Goal: Information Seeking & Learning: Find contact information

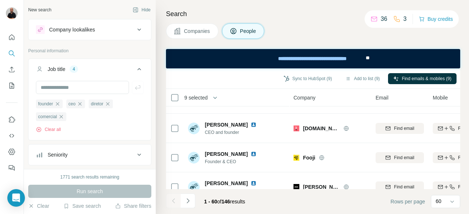
click at [310, 29] on div "Companies People" at bounding box center [313, 30] width 294 height 15
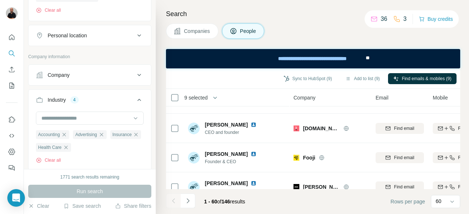
scroll to position [293, 0]
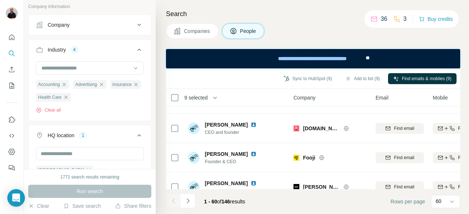
click at [133, 178] on div "1771 search results remaining" at bounding box center [89, 177] width 123 height 7
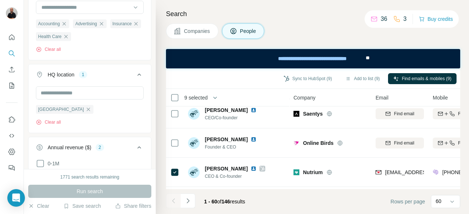
scroll to position [322, 0]
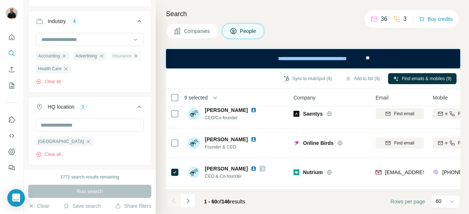
click at [133, 59] on icon "button" at bounding box center [136, 56] width 6 height 6
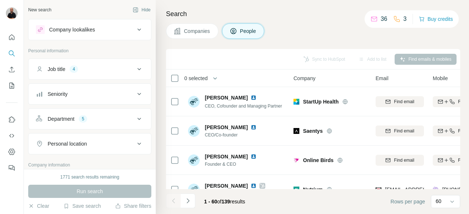
click at [136, 74] on button "Job title 4" at bounding box center [90, 69] width 122 height 18
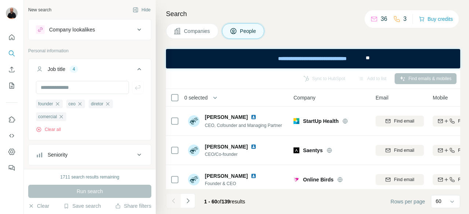
click at [134, 74] on button "Job title 4" at bounding box center [90, 70] width 122 height 21
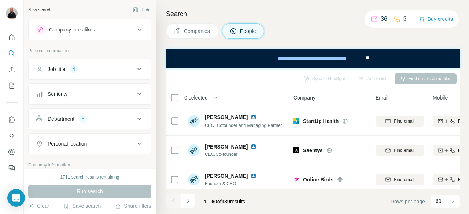
click at [135, 116] on icon at bounding box center [139, 119] width 9 height 9
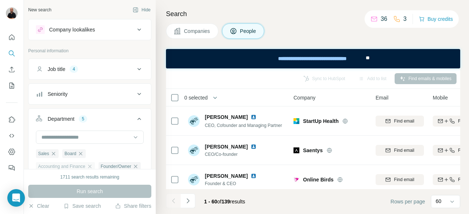
click at [93, 169] on div "Accounting and Finance" at bounding box center [65, 166] width 59 height 9
click at [93, 166] on icon "button" at bounding box center [90, 167] width 6 height 6
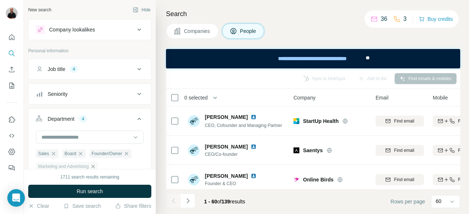
click at [94, 166] on icon "button" at bounding box center [93, 167] width 6 height 6
click at [135, 118] on icon at bounding box center [139, 119] width 9 height 9
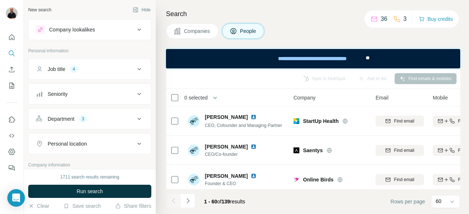
click at [137, 69] on icon at bounding box center [139, 69] width 9 height 9
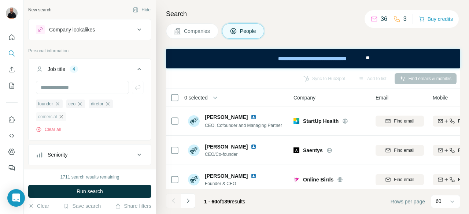
click at [63, 118] on icon "button" at bounding box center [61, 116] width 3 height 3
click at [60, 104] on icon "button" at bounding box center [58, 104] width 6 height 6
click at [108, 105] on ul "ceo diretor" at bounding box center [90, 103] width 108 height 9
click at [67, 80] on button "Job title 2" at bounding box center [90, 70] width 122 height 21
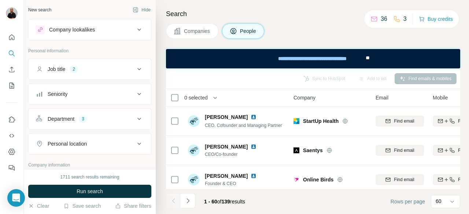
click at [91, 71] on div "Job title 2" at bounding box center [85, 69] width 99 height 7
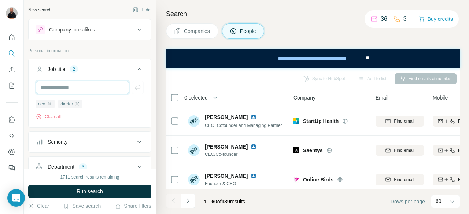
click at [80, 88] on input "text" at bounding box center [82, 87] width 93 height 13
type input "*******"
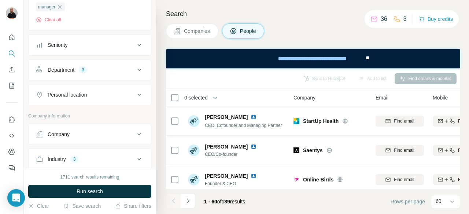
scroll to position [183, 0]
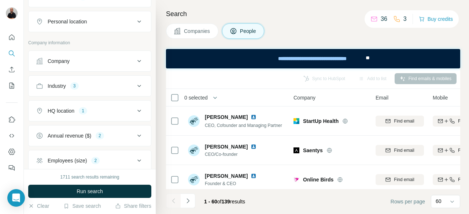
click at [135, 85] on icon at bounding box center [139, 86] width 9 height 9
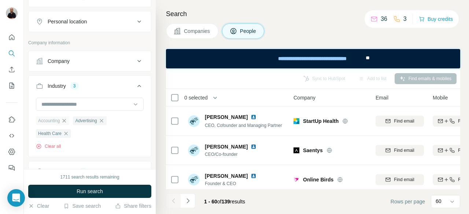
click at [67, 120] on icon "button" at bounding box center [64, 121] width 6 height 6
click at [106, 120] on icon "button" at bounding box center [103, 121] width 6 height 6
click at [66, 119] on icon "button" at bounding box center [64, 120] width 3 height 3
click at [71, 100] on input at bounding box center [86, 104] width 90 height 8
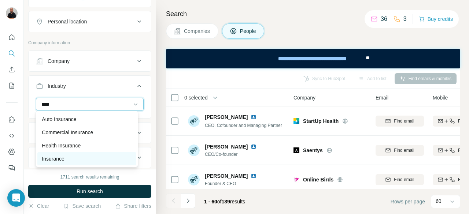
type input "****"
click at [53, 155] on p "Insurance" at bounding box center [53, 158] width 22 height 7
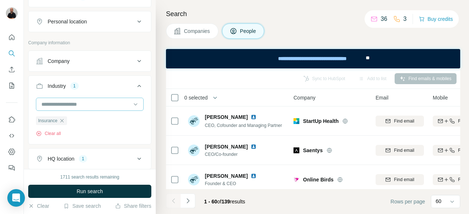
click at [101, 100] on input at bounding box center [86, 104] width 90 height 8
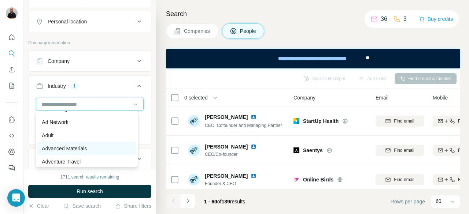
scroll to position [73, 0]
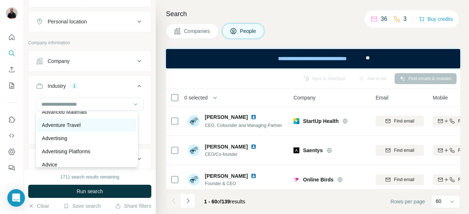
click at [102, 127] on div "Adventure Travel" at bounding box center [87, 125] width 90 height 7
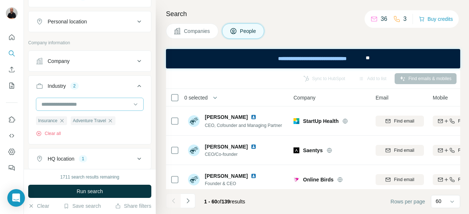
click at [103, 103] on input at bounding box center [86, 104] width 90 height 8
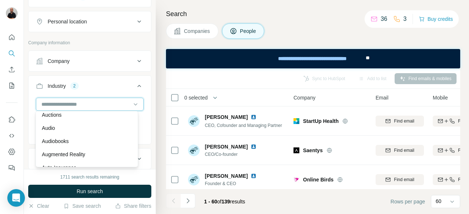
scroll to position [476, 0]
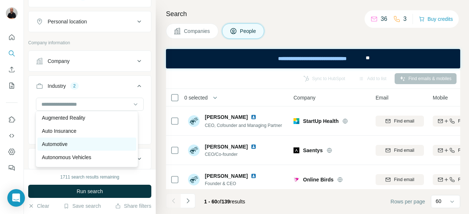
click at [113, 148] on div "Automotive" at bounding box center [87, 144] width 90 height 7
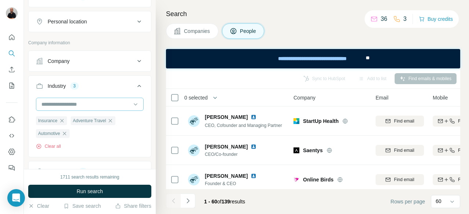
click at [109, 107] on div at bounding box center [86, 104] width 90 height 12
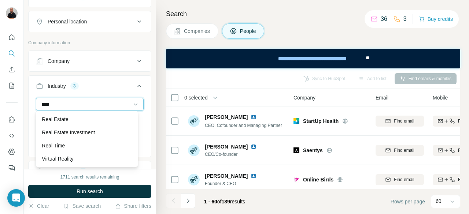
scroll to position [26, 0]
type input "****"
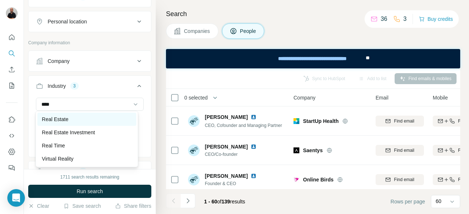
click at [65, 116] on p "Real Estate" at bounding box center [55, 119] width 26 height 7
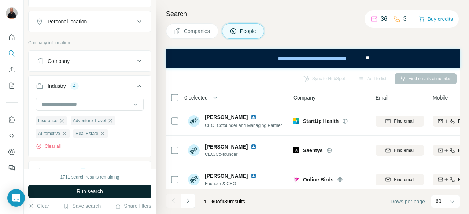
click at [103, 193] on span "Run search" at bounding box center [90, 191] width 26 height 7
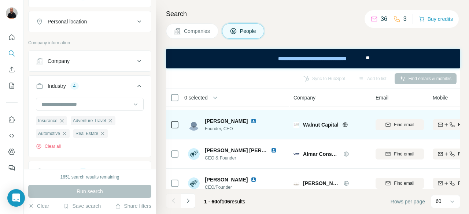
scroll to position [37, 0]
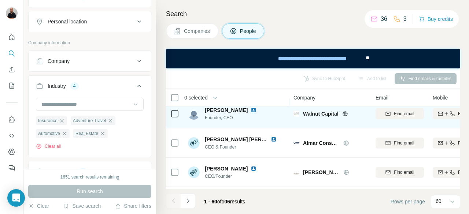
click at [346, 114] on icon at bounding box center [345, 114] width 6 height 6
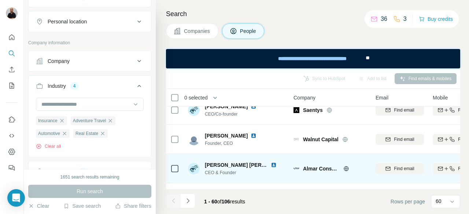
scroll to position [0, 0]
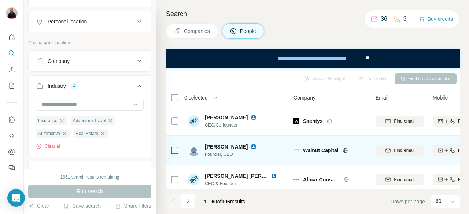
click at [347, 150] on icon at bounding box center [344, 150] width 5 height 0
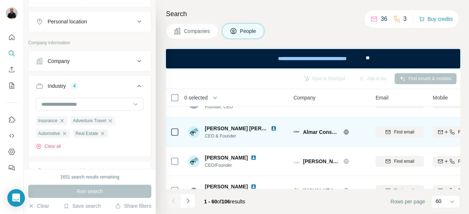
scroll to position [37, 0]
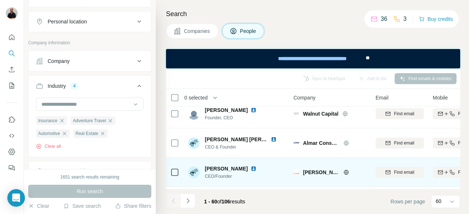
click at [346, 172] on icon at bounding box center [346, 173] width 6 height 6
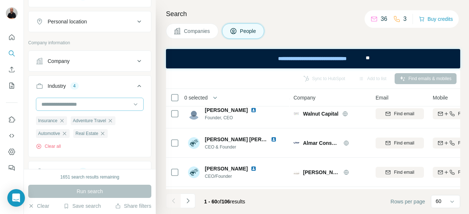
click at [97, 105] on input at bounding box center [86, 104] width 90 height 8
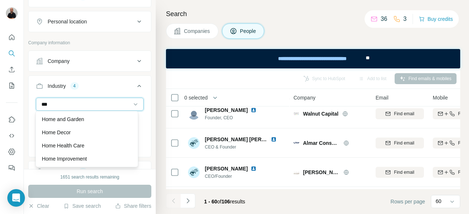
scroll to position [0, 0]
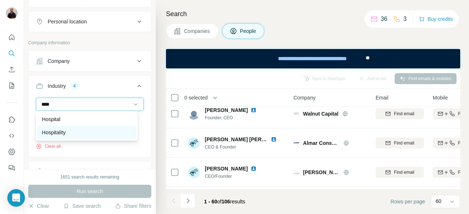
type input "****"
click at [64, 133] on p "Hospitality" at bounding box center [54, 132] width 24 height 7
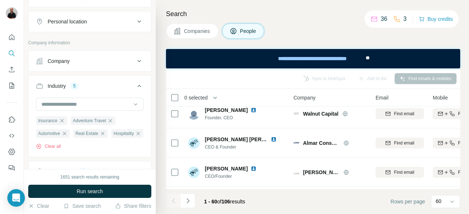
drag, startPoint x: 91, startPoint y: 191, endPoint x: 88, endPoint y: 188, distance: 4.5
click at [86, 192] on span "Run search" at bounding box center [90, 191] width 26 height 7
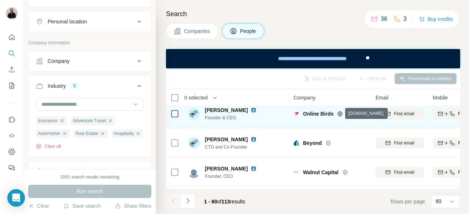
click at [341, 114] on icon at bounding box center [340, 114] width 5 height 0
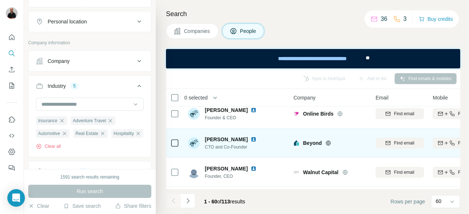
scroll to position [73, 0]
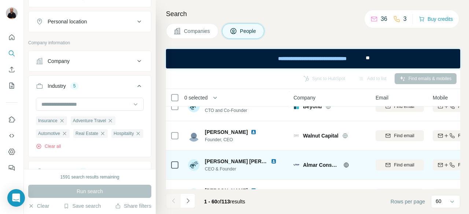
click at [347, 165] on icon at bounding box center [346, 165] width 5 height 0
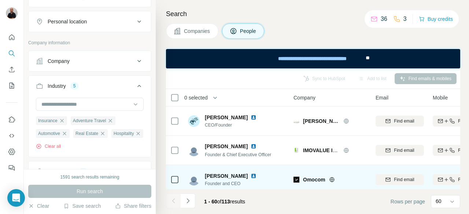
scroll to position [183, 0]
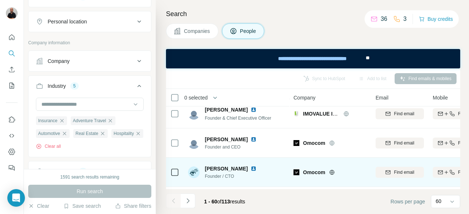
click at [334, 170] on icon at bounding box center [332, 173] width 6 height 6
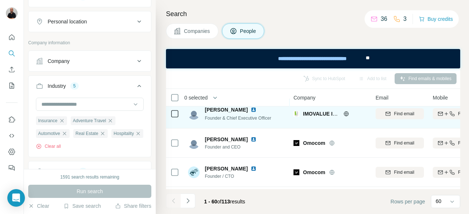
scroll to position [293, 0]
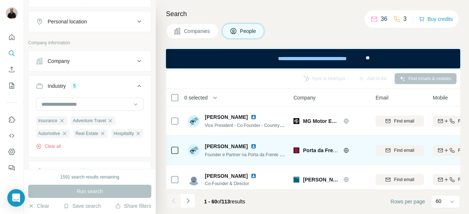
click at [348, 150] on icon at bounding box center [346, 150] width 5 height 0
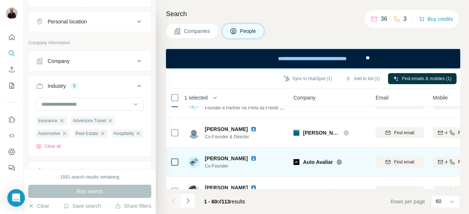
scroll to position [330, 0]
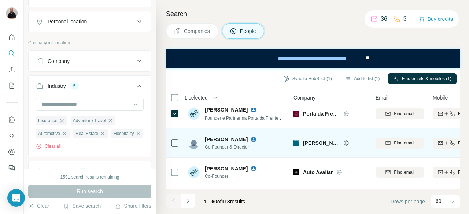
click at [348, 143] on icon at bounding box center [346, 143] width 6 height 6
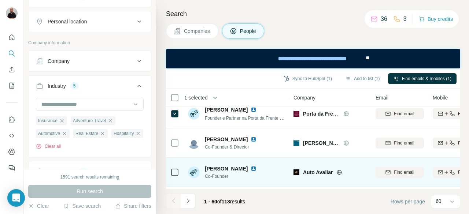
scroll to position [366, 0]
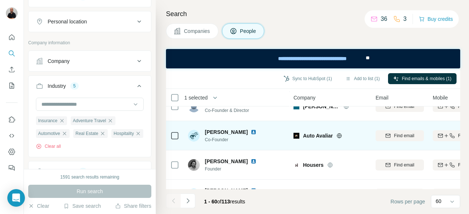
click at [340, 137] on icon at bounding box center [339, 135] width 5 height 5
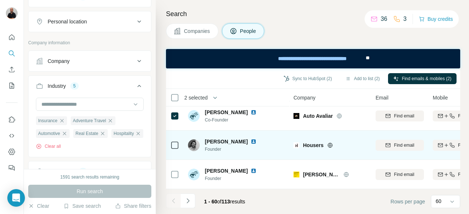
scroll to position [403, 0]
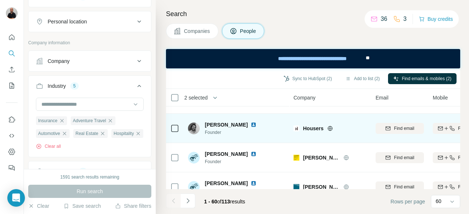
click at [330, 127] on icon at bounding box center [330, 129] width 6 height 6
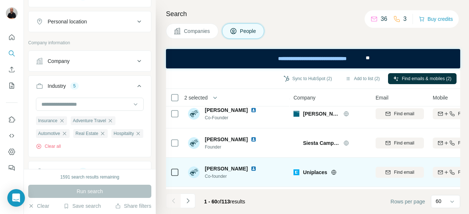
scroll to position [513, 0]
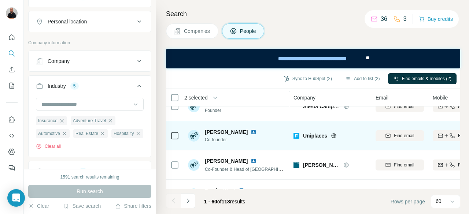
click at [333, 134] on icon at bounding box center [334, 135] width 2 height 5
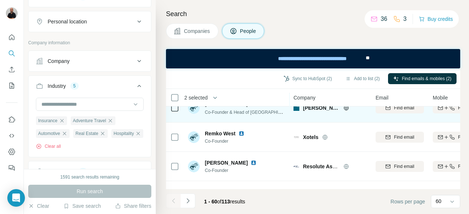
scroll to position [586, 0]
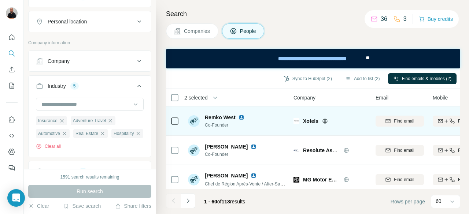
click at [326, 120] on icon at bounding box center [325, 121] width 2 height 5
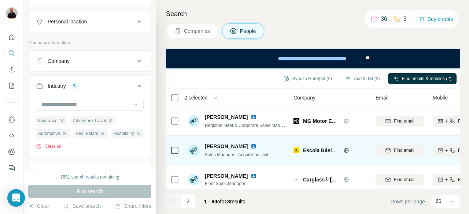
scroll to position [1648, 0]
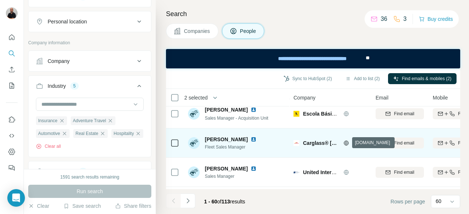
click at [347, 143] on icon at bounding box center [346, 143] width 6 height 6
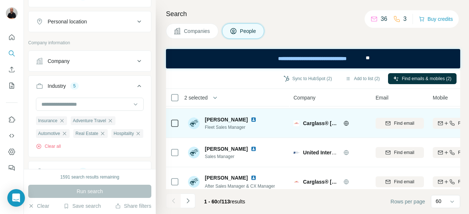
scroll to position [1678, 0]
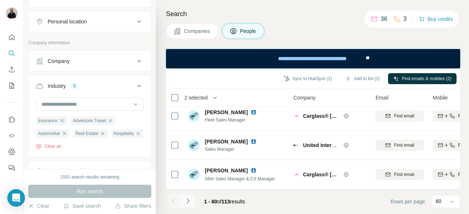
click at [187, 201] on icon "Navigate to next page" at bounding box center [187, 200] width 7 height 7
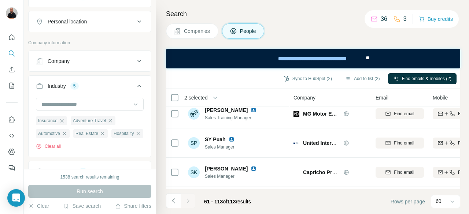
scroll to position [952, 0]
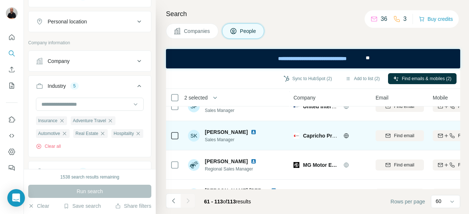
click at [346, 135] on icon at bounding box center [346, 136] width 6 height 6
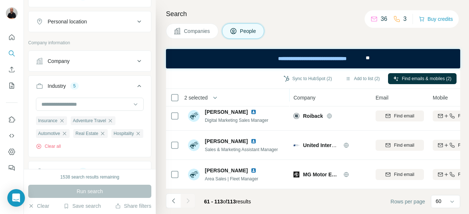
scroll to position [1473, 0]
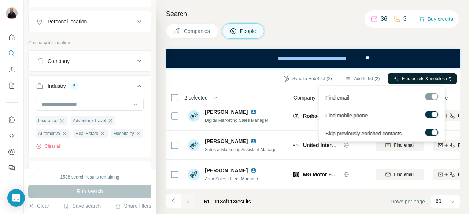
click at [421, 78] on span "Find emails & mobiles (2)" at bounding box center [426, 78] width 49 height 7
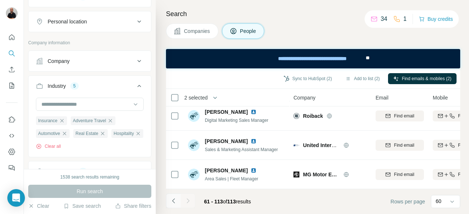
click at [172, 203] on icon "Navigate to previous page" at bounding box center [173, 200] width 7 height 7
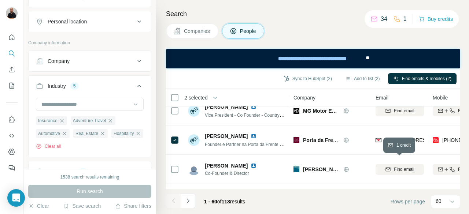
scroll to position [286, 0]
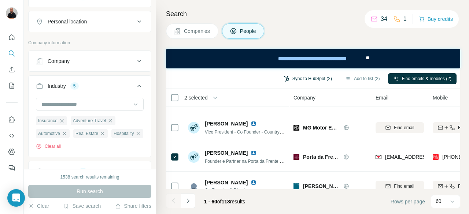
click at [308, 80] on button "Sync to HubSpot (2)" at bounding box center [307, 78] width 59 height 11
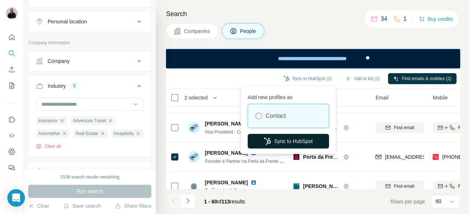
click at [289, 139] on button "Sync to HubSpot" at bounding box center [288, 141] width 81 height 15
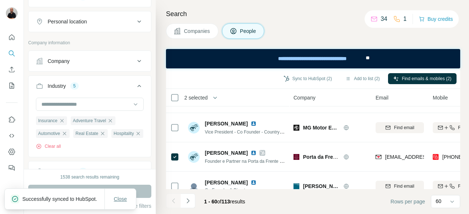
click at [119, 199] on span "Close" at bounding box center [120, 199] width 13 height 7
